Goal: Obtain resource: Download file/media

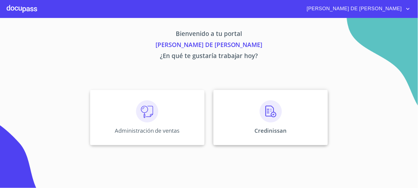
click at [236, 127] on div "Credinissan" at bounding box center [270, 117] width 114 height 55
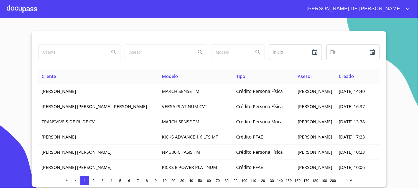
click at [61, 53] on input "search" at bounding box center [72, 52] width 67 height 15
type input "ROMERO SANTOS"
click at [117, 53] on button "Search" at bounding box center [113, 52] width 13 height 13
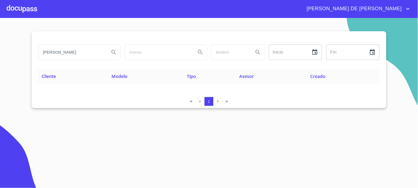
click at [117, 48] on button "Search" at bounding box center [113, 52] width 13 height 13
click at [112, 54] on icon "Search" at bounding box center [114, 52] width 7 height 7
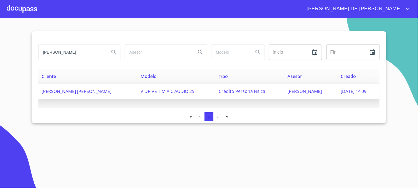
click at [309, 91] on span "EDUARDO PALACIOS" at bounding box center [305, 91] width 34 height 6
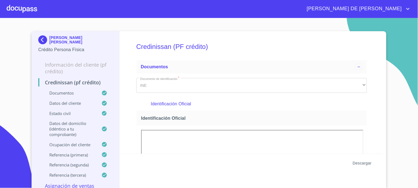
click at [357, 163] on span "Descargar" at bounding box center [362, 163] width 19 height 7
